Goal: Task Accomplishment & Management: Use online tool/utility

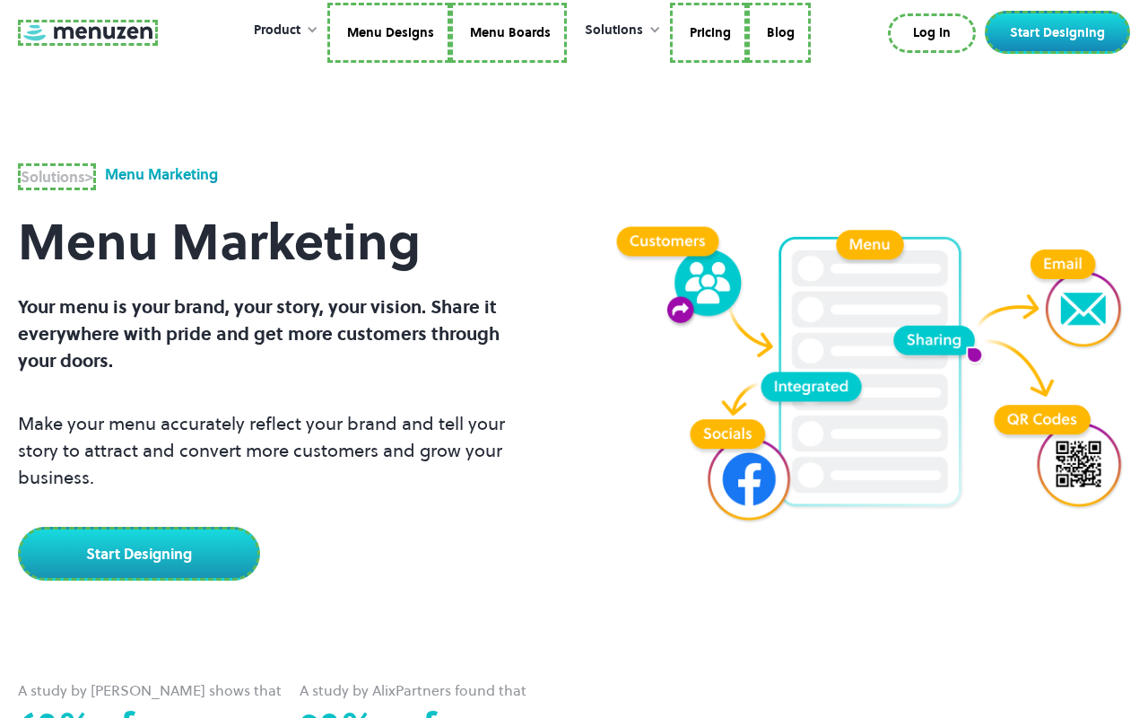
click at [85, 35] on link at bounding box center [88, 33] width 140 height 26
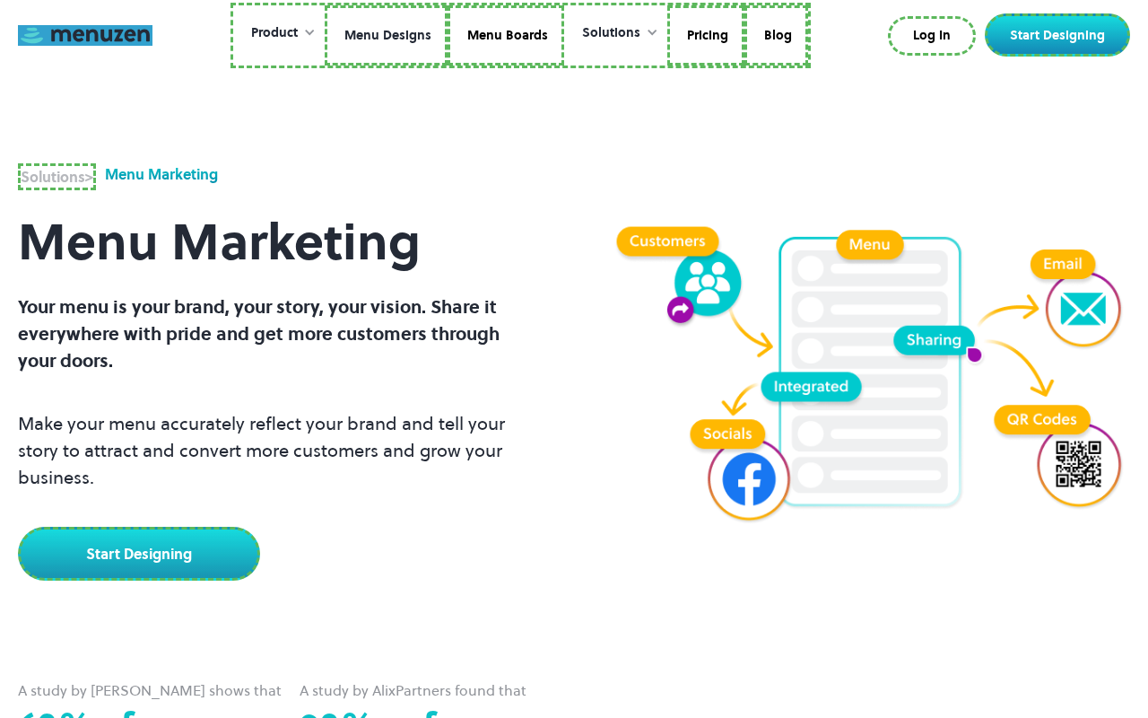
click at [388, 35] on link "Menu Designs" at bounding box center [386, 35] width 123 height 61
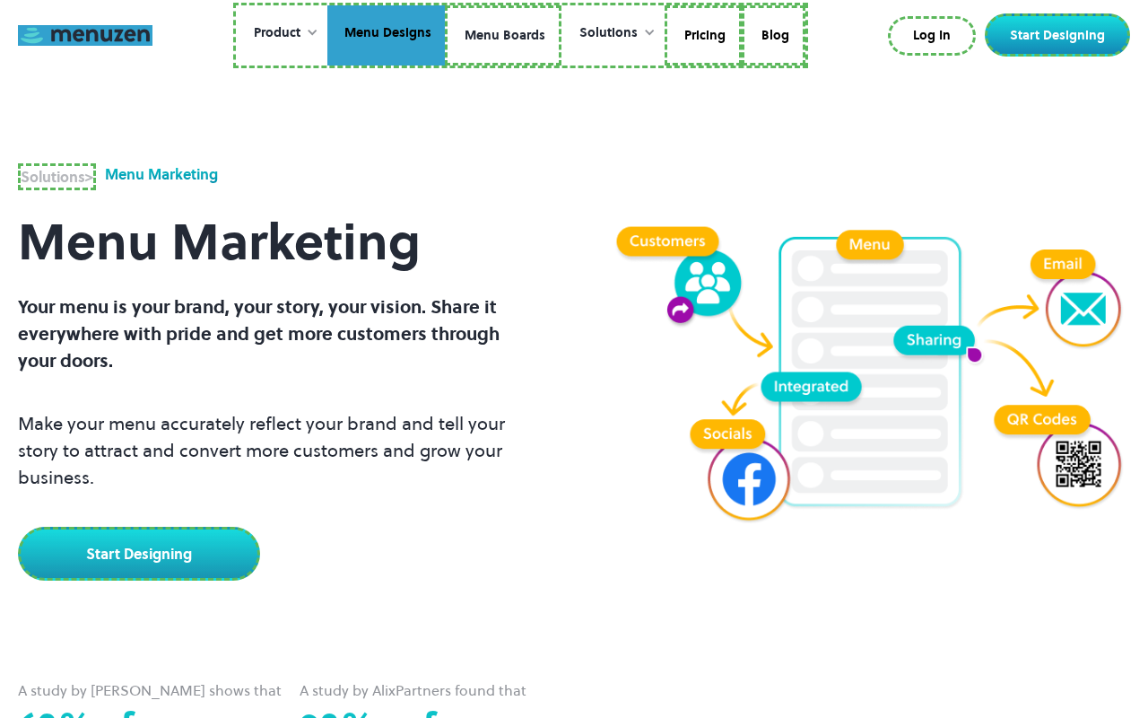
click at [502, 35] on link "Menu Boards" at bounding box center [503, 35] width 117 height 61
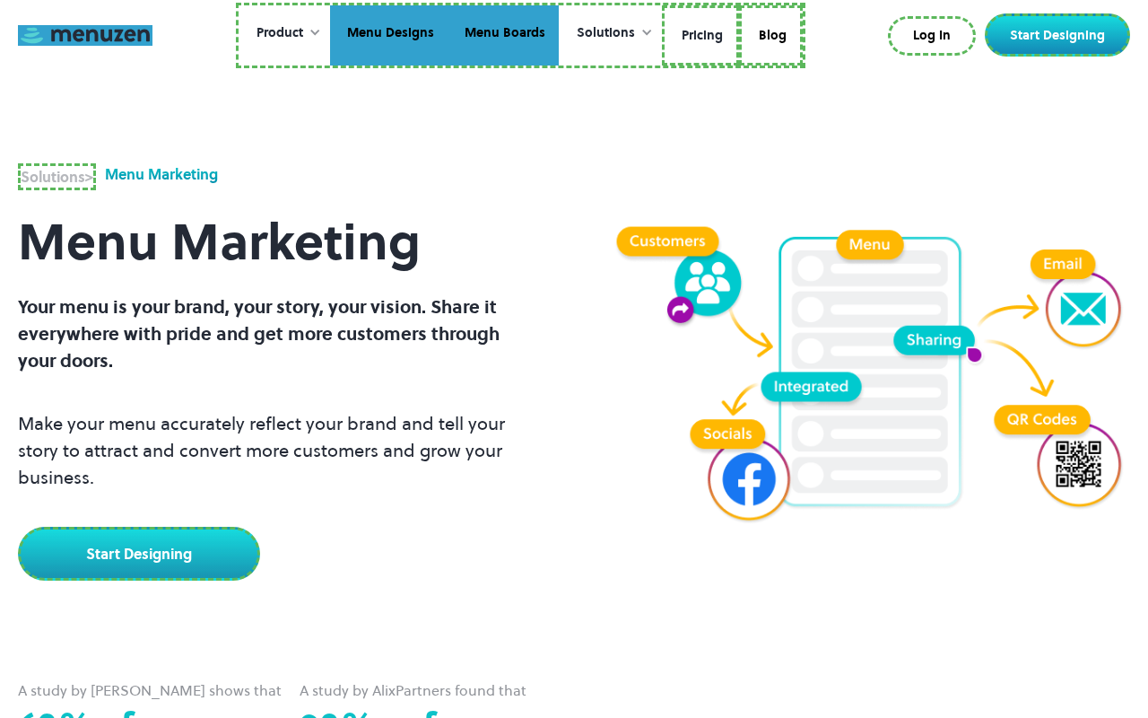
click at [699, 35] on link "Pricing" at bounding box center [700, 35] width 77 height 61
click at [768, 32] on link "Blog" at bounding box center [769, 35] width 64 height 61
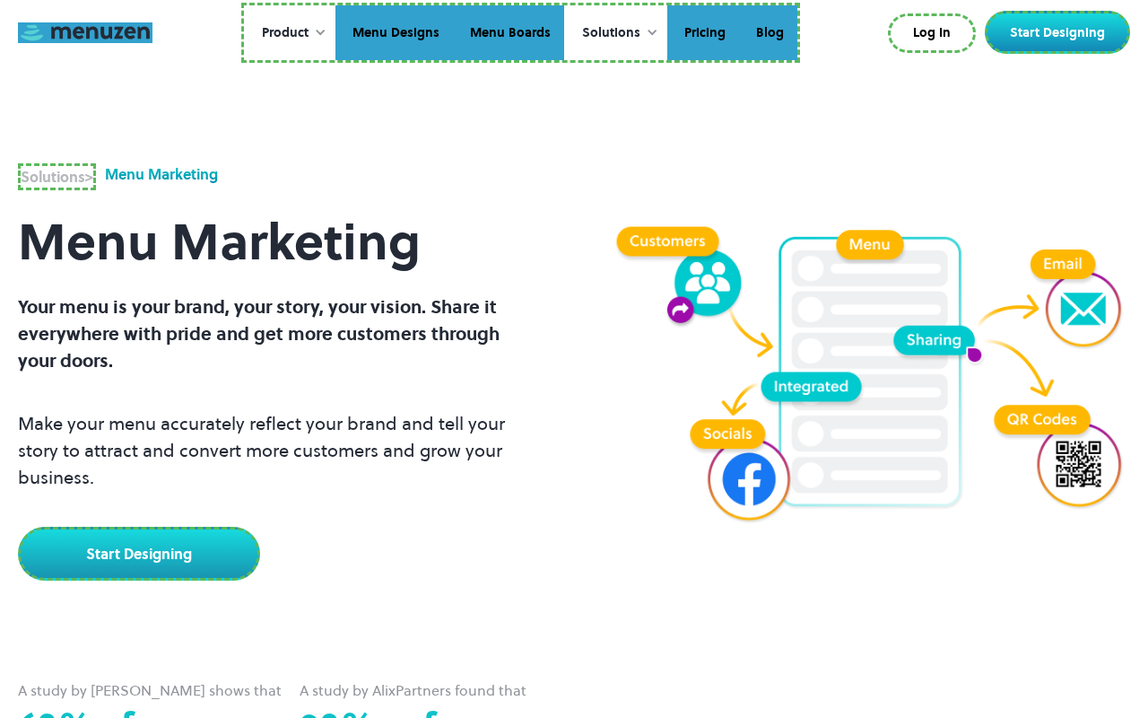
click at [936, 33] on link "Log In" at bounding box center [932, 32] width 88 height 39
click at [1061, 32] on link "Start Designing" at bounding box center [1057, 32] width 145 height 43
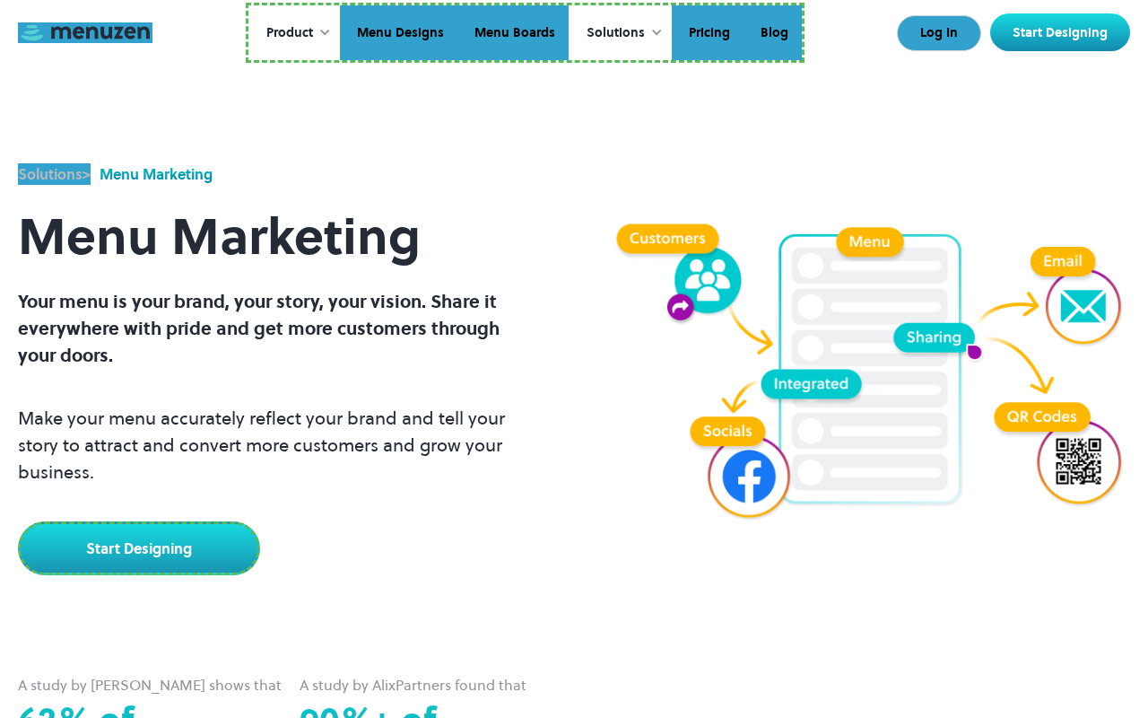
click at [136, 521] on link "Start Designing" at bounding box center [139, 548] width 242 height 54
